Goal: Book appointment/travel/reservation

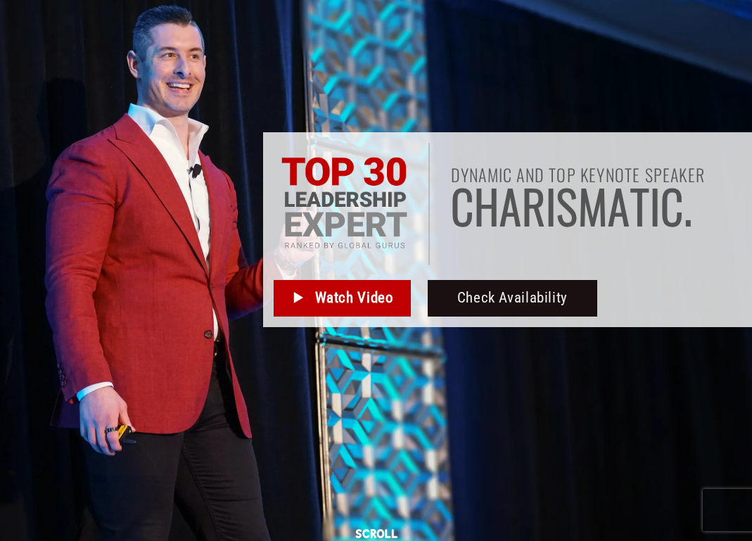
scroll to position [101, 0]
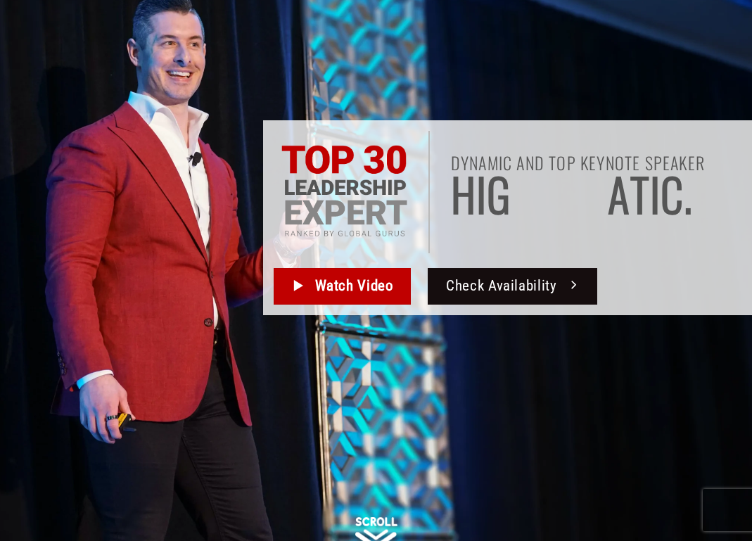
click at [457, 270] on link "Check Availability" at bounding box center [512, 286] width 169 height 37
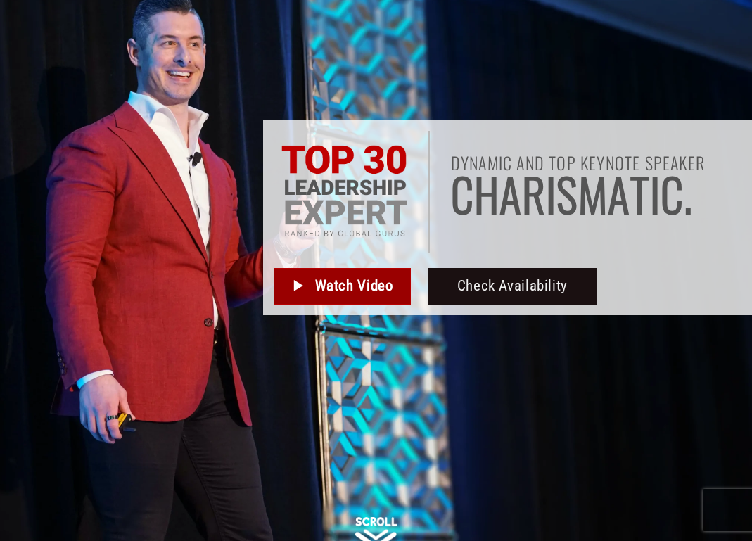
click at [311, 288] on link "Watch Video" at bounding box center [342, 286] width 137 height 37
